Goal: Task Accomplishment & Management: Manage account settings

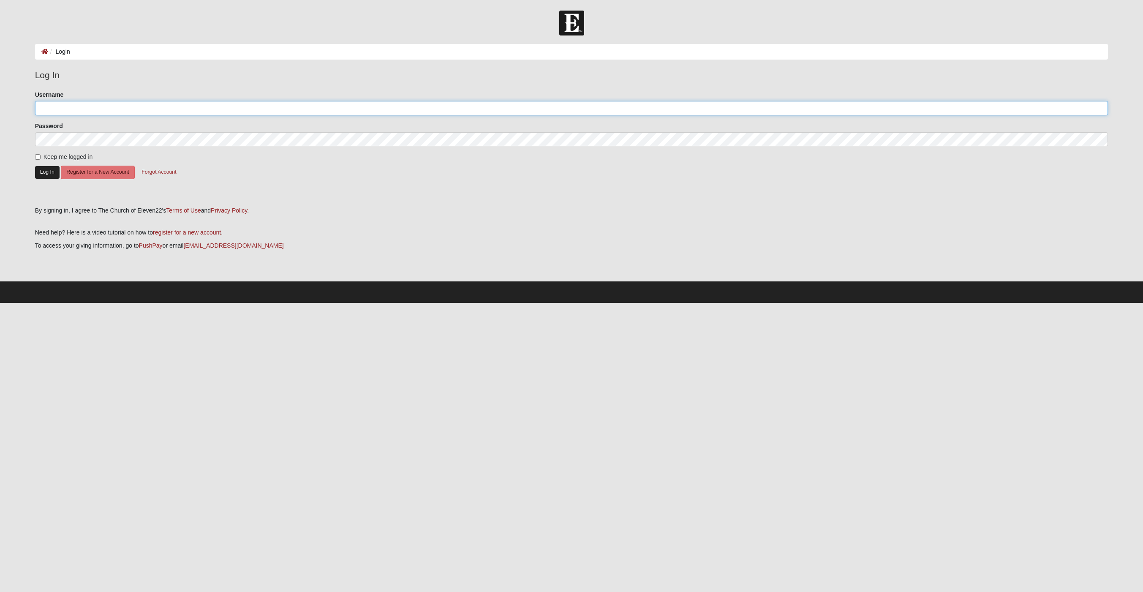
type input "gldarter"
click at [51, 174] on button "Log In" at bounding box center [47, 172] width 24 height 12
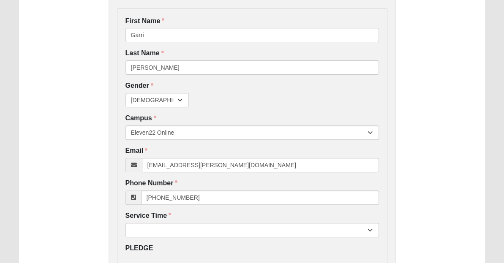
scroll to position [163, 0]
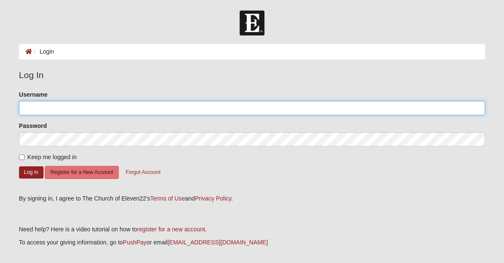
type input "gldarter"
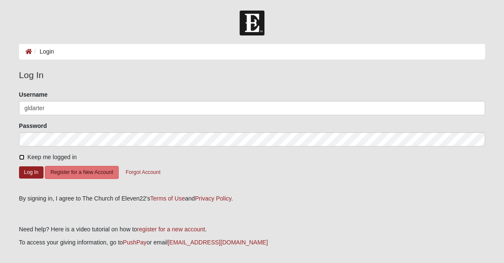
click at [23, 156] on input "Keep me logged in" at bounding box center [21, 157] width 5 height 5
checkbox input "true"
click at [25, 172] on button "Log In" at bounding box center [31, 172] width 24 height 12
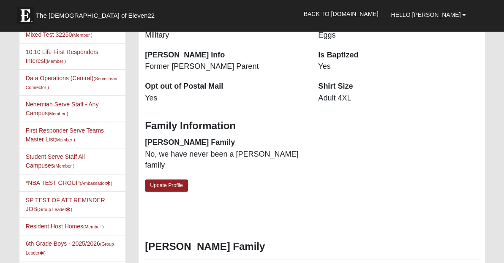
scroll to position [287, 0]
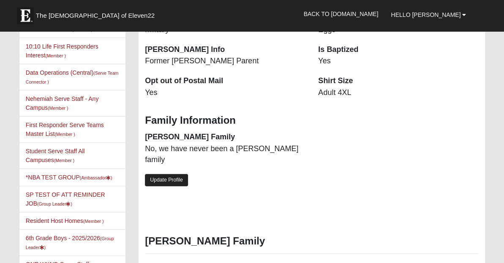
click at [171, 174] on link "Update Profile" at bounding box center [166, 180] width 43 height 12
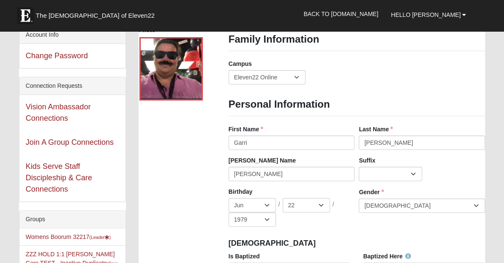
scroll to position [5, 0]
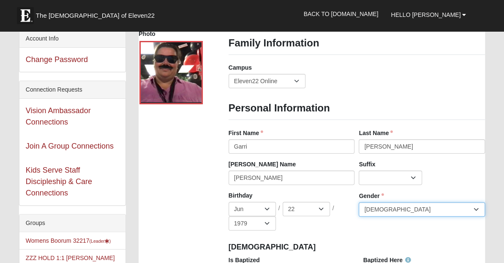
click at [395, 209] on select "[DEMOGRAPHIC_DATA] [DEMOGRAPHIC_DATA]" at bounding box center [422, 209] width 126 height 14
select select "[DEMOGRAPHIC_DATA]"
click at [359, 202] on select "[DEMOGRAPHIC_DATA] [DEMOGRAPHIC_DATA]" at bounding box center [422, 209] width 126 height 14
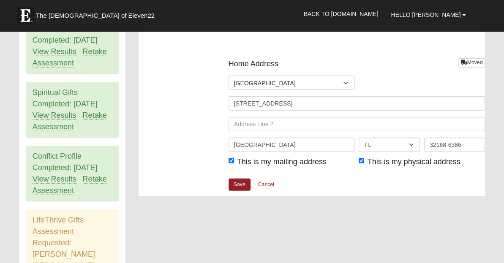
scroll to position [1024, 0]
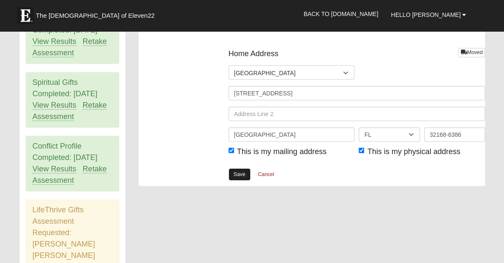
click at [236, 171] on link "Save" at bounding box center [239, 175] width 22 height 12
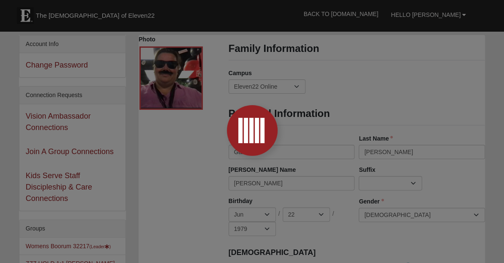
scroll to position [0, 0]
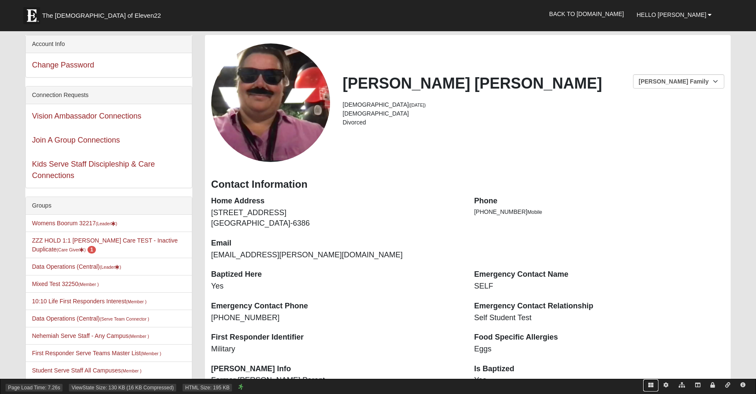
click at [503, 263] on icon at bounding box center [650, 385] width 5 height 5
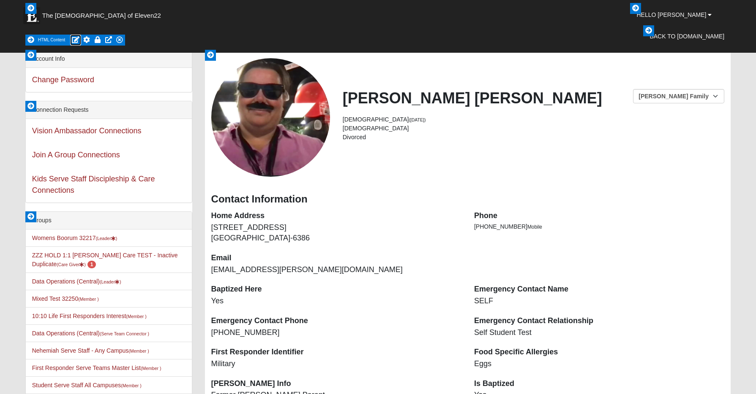
click at [74, 39] on icon at bounding box center [76, 39] width 8 height 7
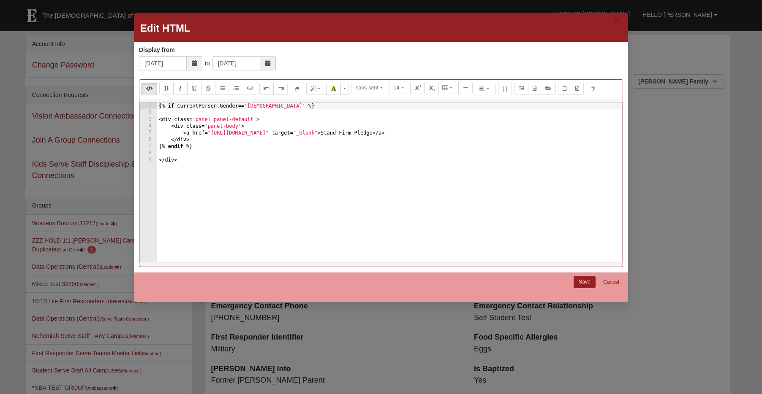
click at [268, 63] on icon at bounding box center [267, 63] width 5 height 6
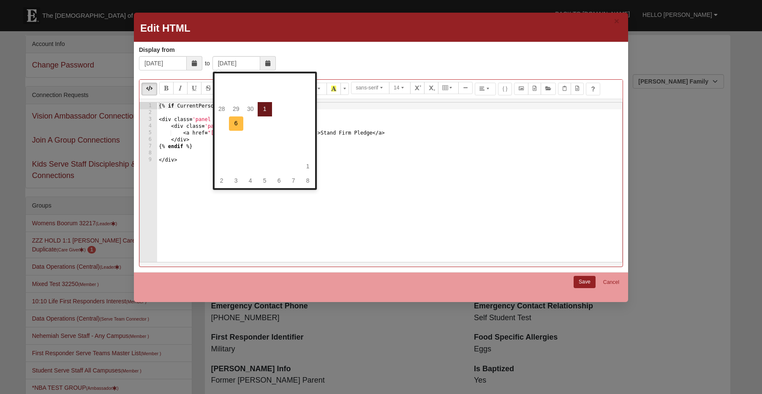
click at [235, 126] on td "6" at bounding box center [236, 124] width 14 height 14
type input "[DATE]"
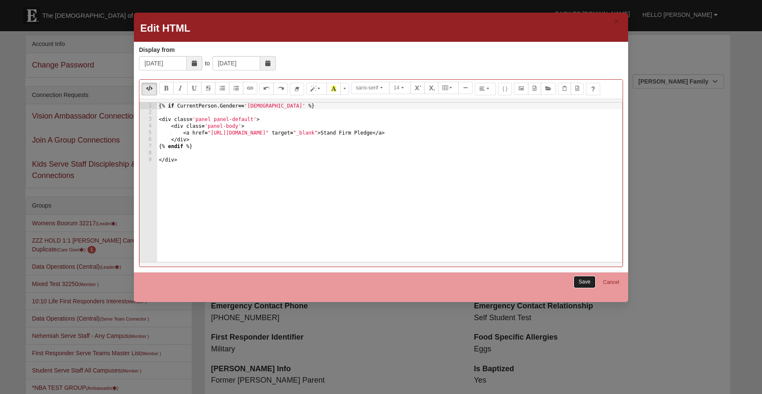
click at [503, 263] on link "Save" at bounding box center [585, 282] width 22 height 12
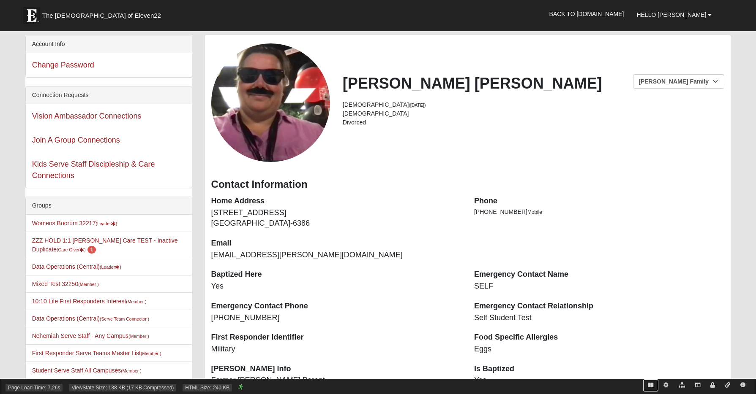
click at [503, 263] on icon at bounding box center [650, 385] width 5 height 5
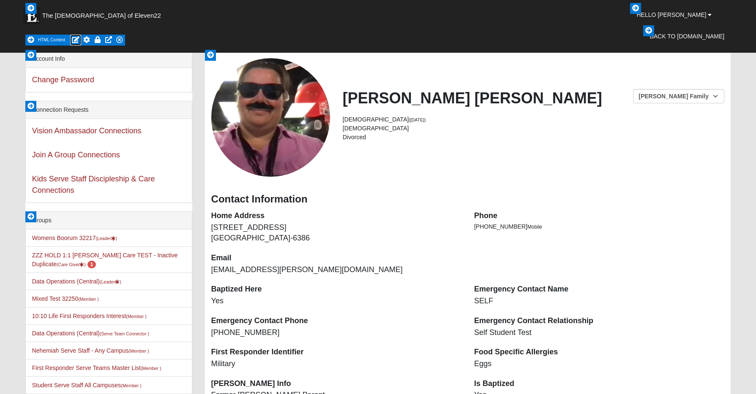
click at [74, 39] on icon at bounding box center [76, 39] width 8 height 7
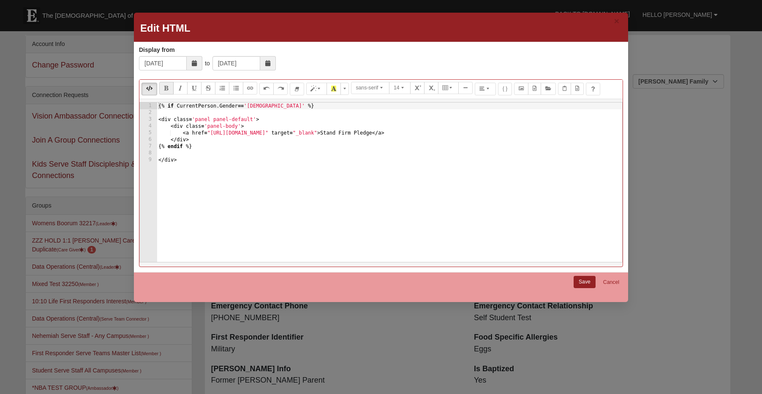
click at [269, 65] on icon at bounding box center [267, 63] width 5 height 6
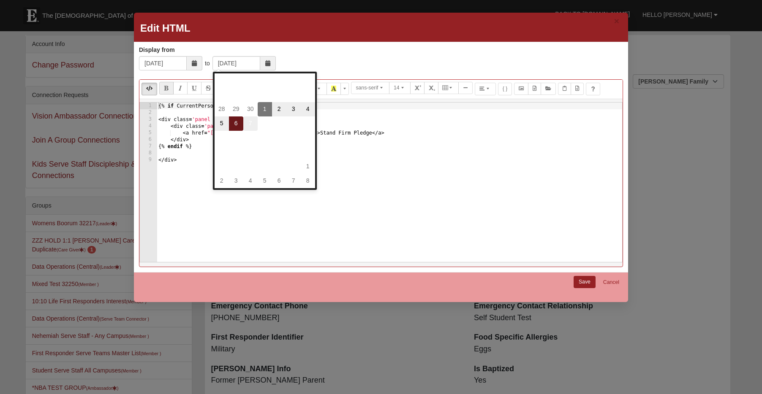
click at [251, 125] on td "7" at bounding box center [250, 124] width 14 height 14
type input "[DATE]"
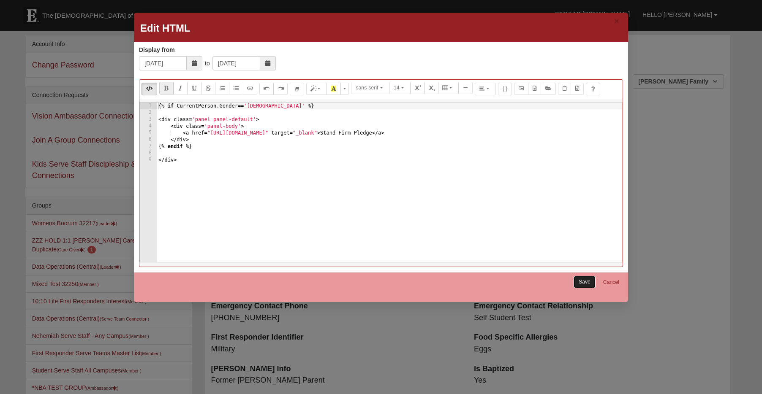
click at [503, 263] on link "Save" at bounding box center [585, 282] width 22 height 12
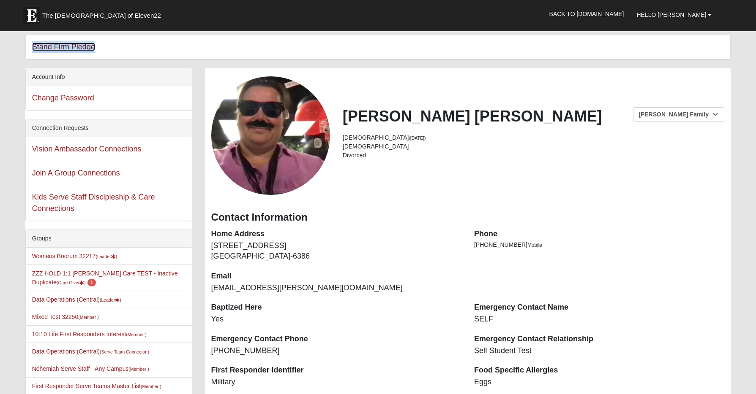
click at [75, 46] on link "Stand Firm Pledge" at bounding box center [63, 47] width 63 height 8
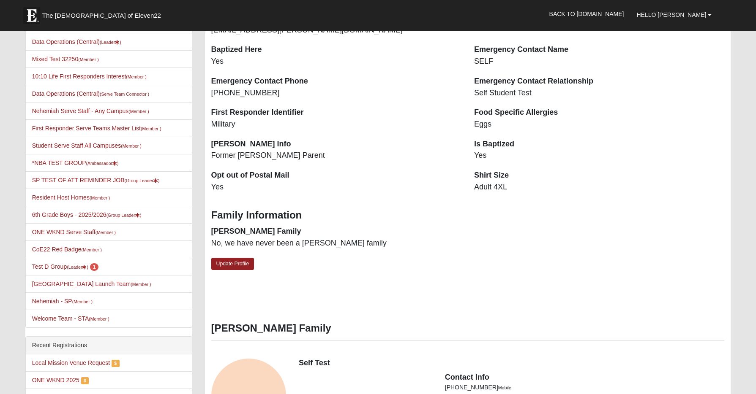
scroll to position [452, 0]
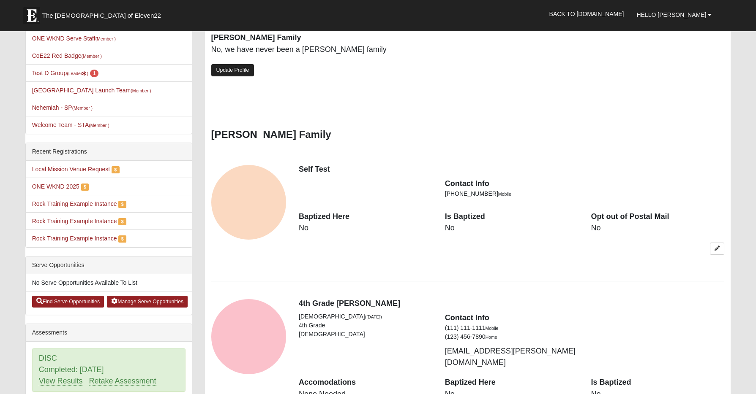
click at [243, 71] on link "Update Profile" at bounding box center [232, 70] width 43 height 12
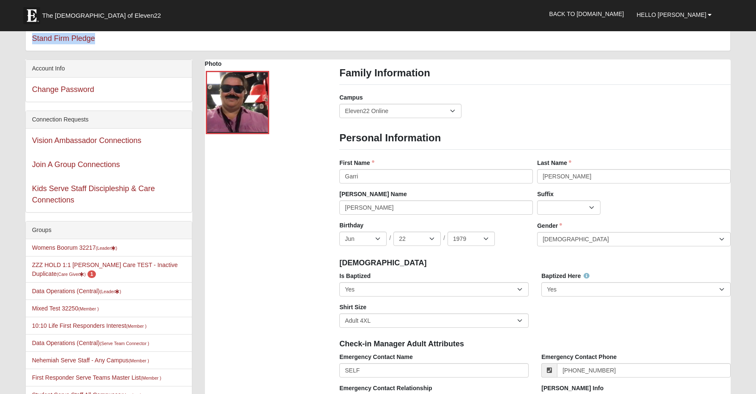
scroll to position [0, 0]
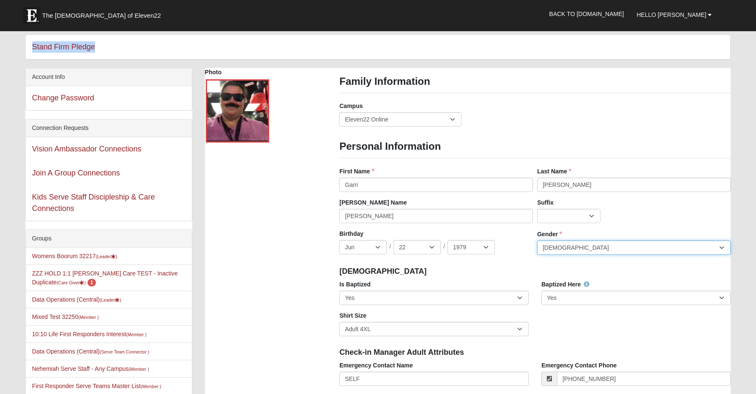
click at [503, 251] on select "[DEMOGRAPHIC_DATA] [DEMOGRAPHIC_DATA]" at bounding box center [633, 248] width 193 height 14
select select "[DEMOGRAPHIC_DATA]"
click at [503, 241] on select "[DEMOGRAPHIC_DATA] [DEMOGRAPHIC_DATA]" at bounding box center [633, 248] width 193 height 14
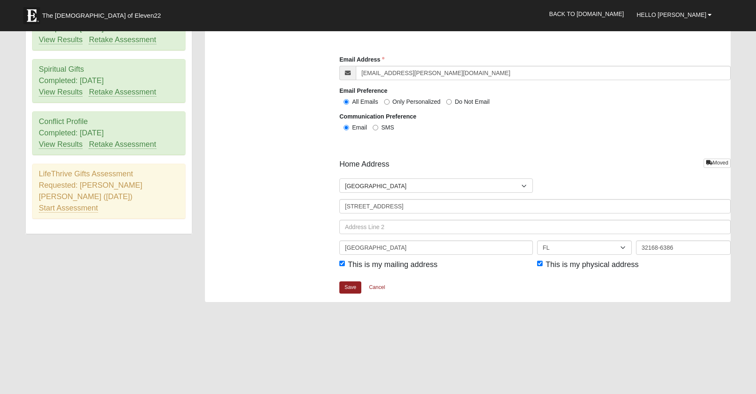
scroll to position [1019, 0]
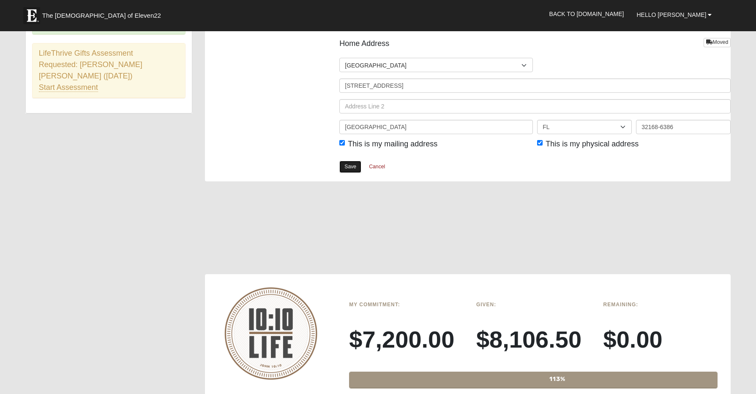
click at [354, 163] on link "Save" at bounding box center [350, 167] width 22 height 12
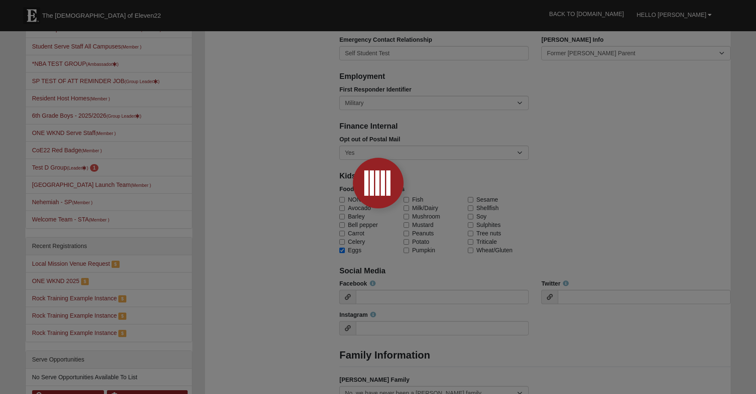
scroll to position [281, 0]
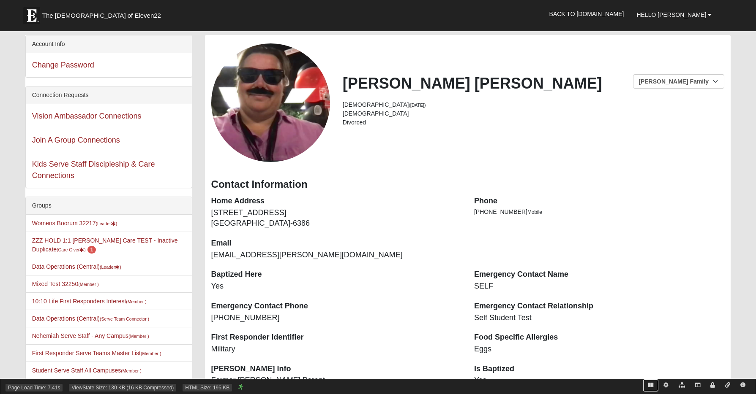
click at [650, 386] on icon at bounding box center [650, 385] width 5 height 5
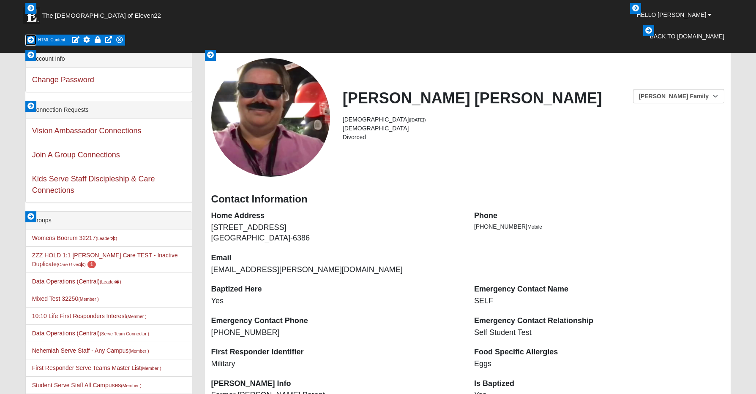
click at [31, 41] on icon at bounding box center [30, 39] width 7 height 7
click at [75, 40] on icon at bounding box center [76, 39] width 8 height 7
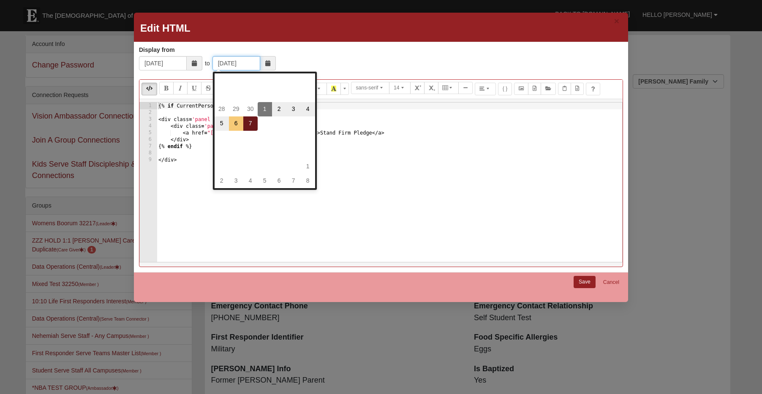
click at [229, 63] on input "10/7/2025" at bounding box center [236, 63] width 48 height 14
type input "10/01/2025"
click at [588, 280] on link "Save" at bounding box center [585, 282] width 22 height 12
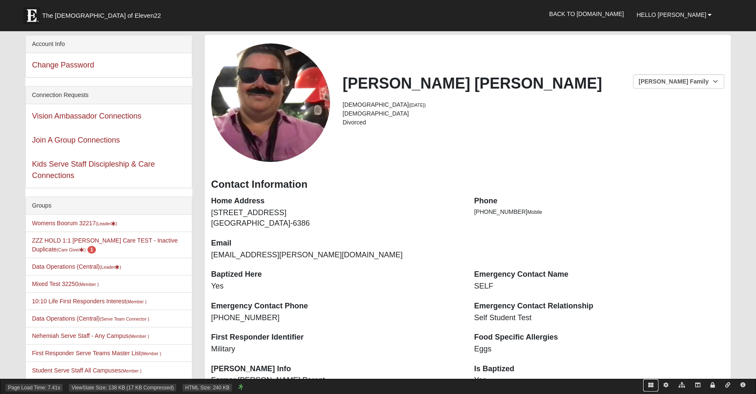
click at [648, 385] on icon at bounding box center [650, 385] width 5 height 5
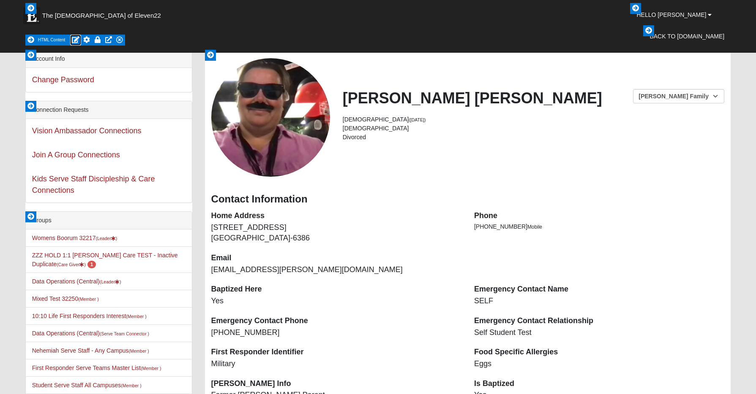
click at [73, 41] on icon at bounding box center [76, 39] width 8 height 7
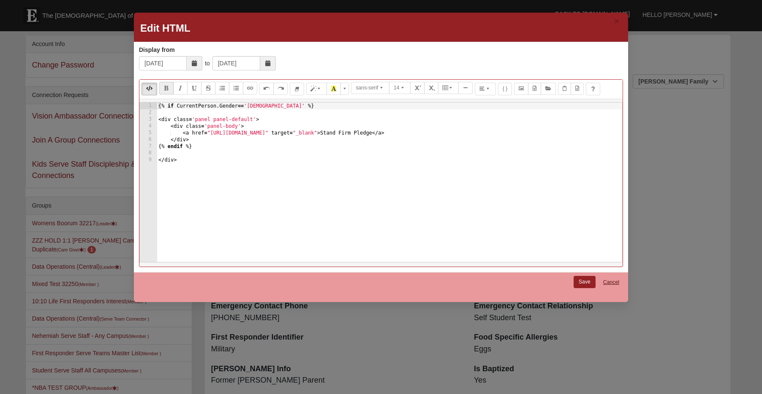
click at [612, 282] on link "Cancel" at bounding box center [611, 282] width 27 height 13
